Goal: Task Accomplishment & Management: Use online tool/utility

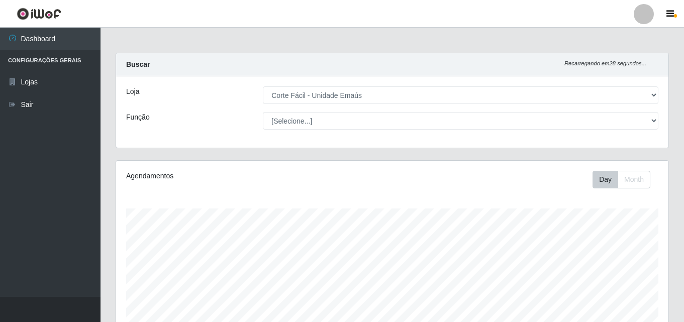
select select "201"
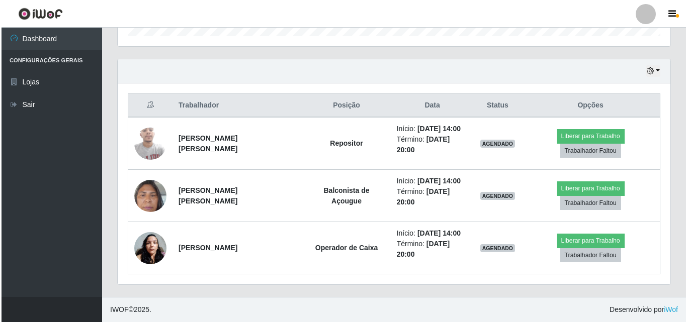
scroll to position [209, 553]
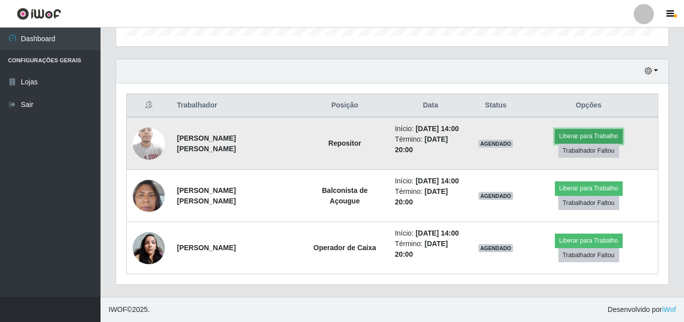
click at [575, 142] on button "Liberar para Trabalho" at bounding box center [589, 136] width 68 height 14
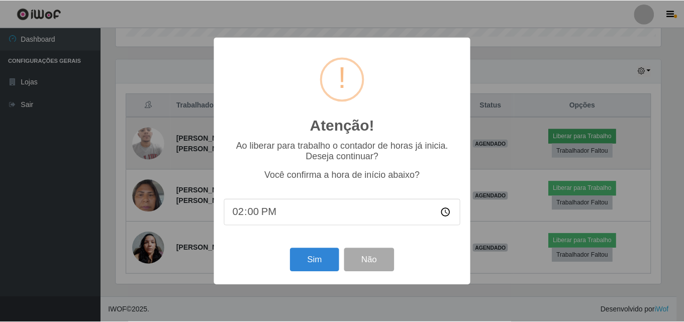
scroll to position [209, 548]
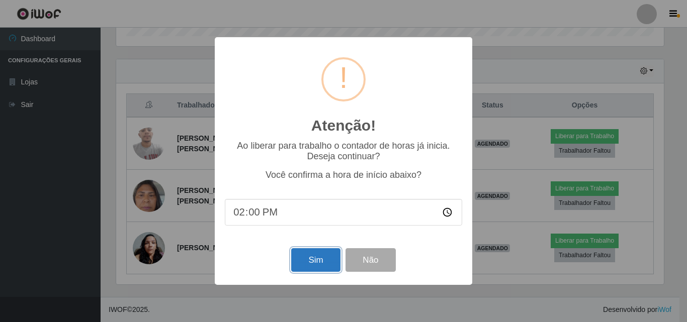
click at [315, 261] on button "Sim" at bounding box center [315, 260] width 49 height 24
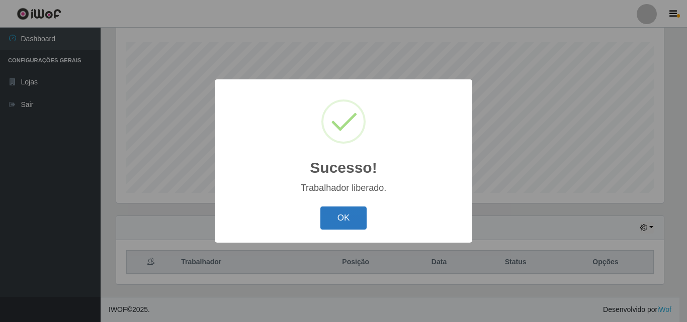
click at [334, 213] on button "OK" at bounding box center [343, 219] width 47 height 24
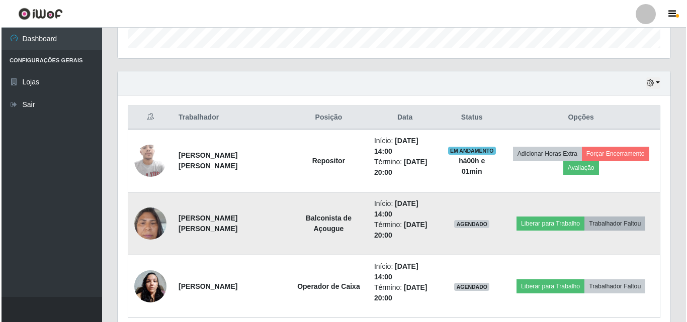
scroll to position [317, 0]
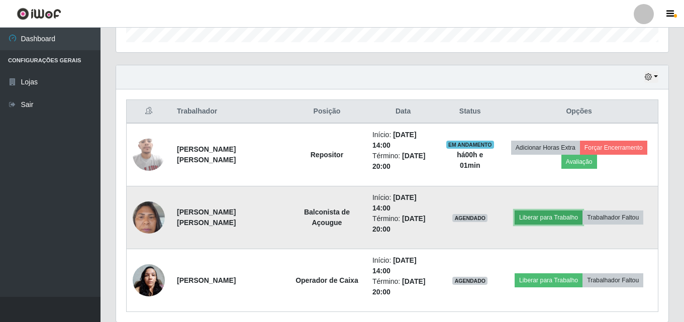
click at [536, 220] on button "Liberar para Trabalho" at bounding box center [549, 218] width 68 height 14
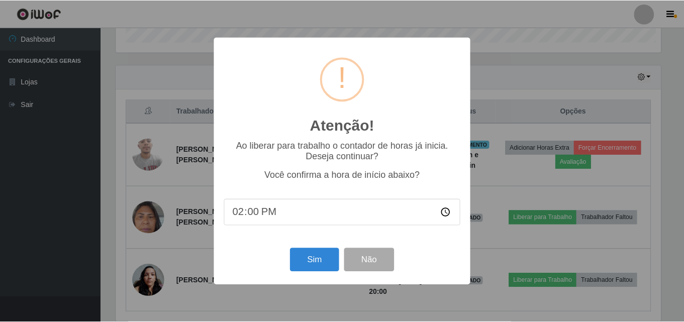
scroll to position [209, 548]
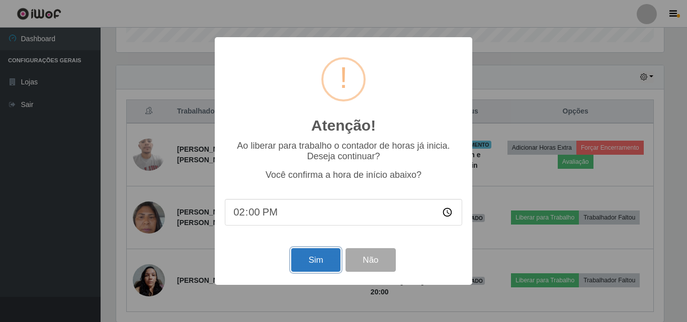
click at [313, 269] on button "Sim" at bounding box center [315, 260] width 49 height 24
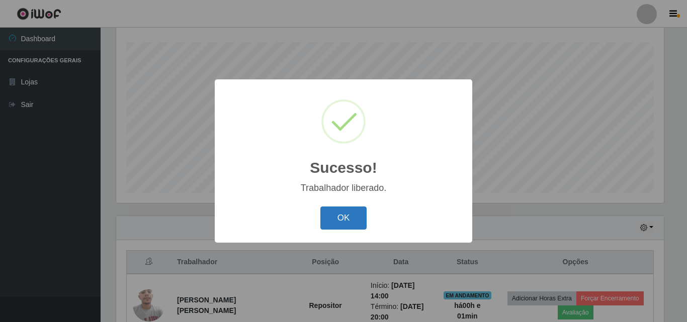
click at [361, 218] on button "OK" at bounding box center [343, 219] width 47 height 24
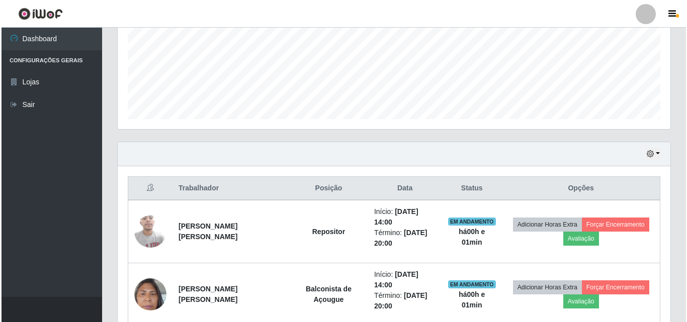
scroll to position [355, 0]
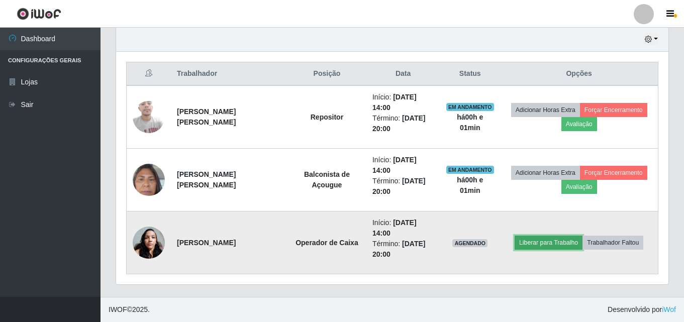
click at [533, 239] on button "Liberar para Trabalho" at bounding box center [549, 243] width 68 height 14
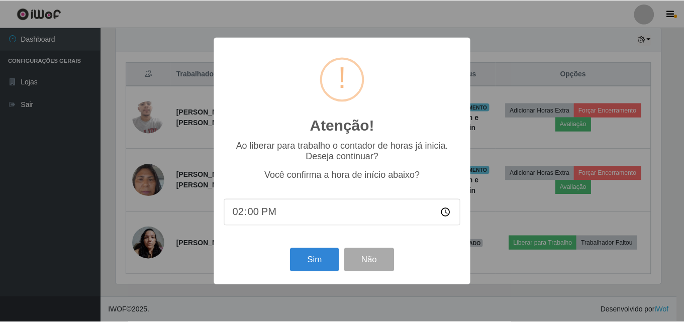
scroll to position [209, 548]
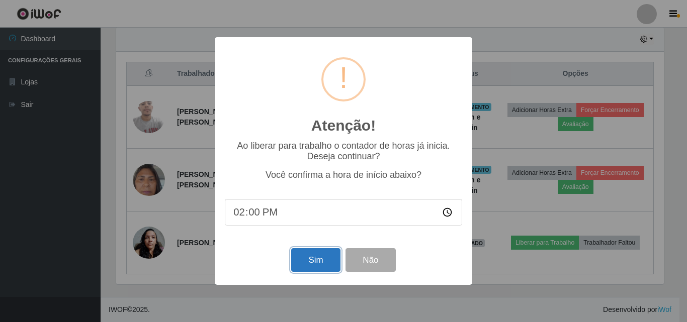
click at [311, 266] on button "Sim" at bounding box center [315, 260] width 49 height 24
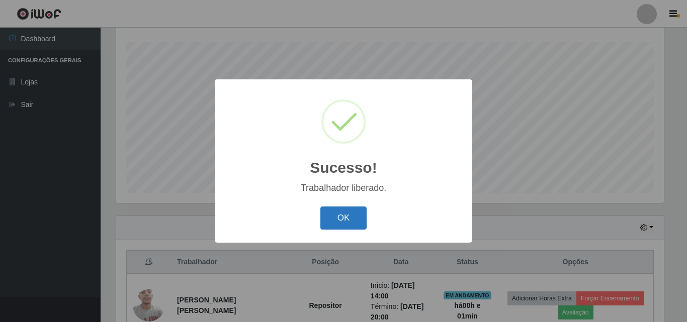
click at [343, 213] on button "OK" at bounding box center [343, 219] width 47 height 24
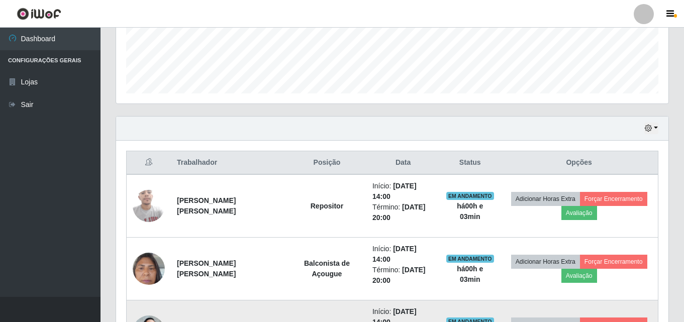
scroll to position [352, 0]
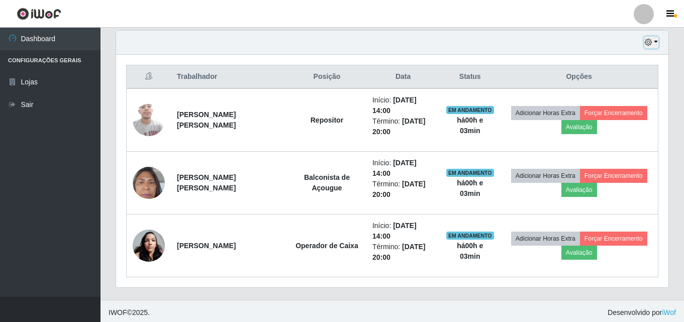
click at [647, 44] on icon "button" at bounding box center [648, 42] width 7 height 7
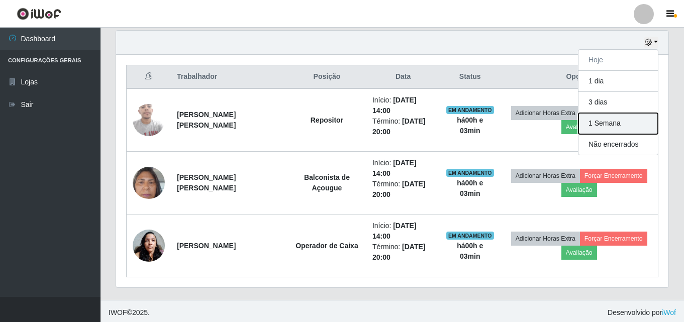
click at [609, 123] on button "1 Semana" at bounding box center [618, 123] width 79 height 21
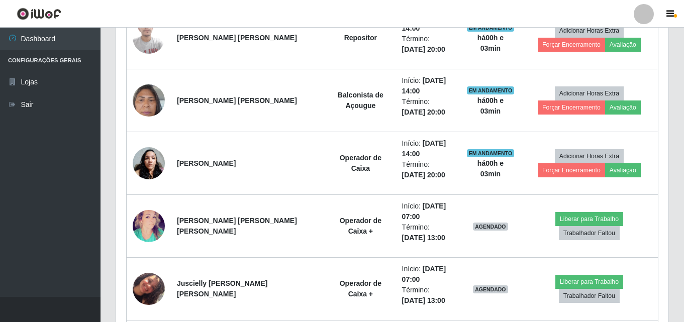
scroll to position [302, 0]
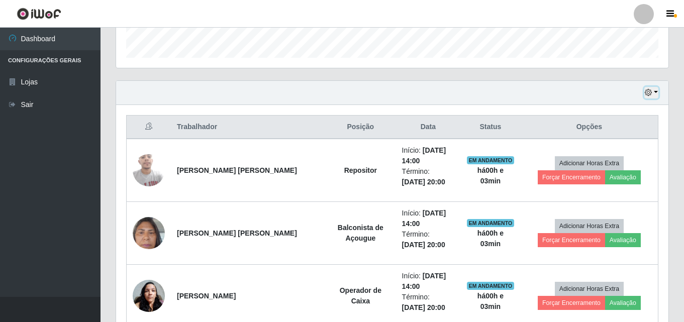
drag, startPoint x: 653, startPoint y: 91, endPoint x: 640, endPoint y: 95, distance: 13.4
click at [653, 91] on button "button" at bounding box center [652, 93] width 14 height 12
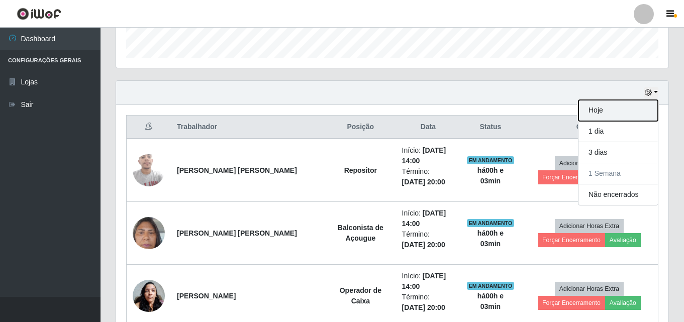
click at [607, 109] on button "Hoje" at bounding box center [618, 110] width 79 height 21
